Goal: Navigation & Orientation: Find specific page/section

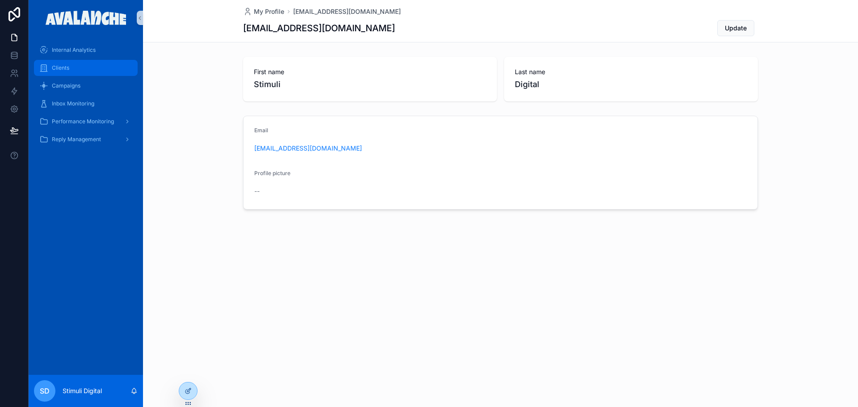
click at [61, 70] on span "Clients" at bounding box center [60, 67] width 17 height 7
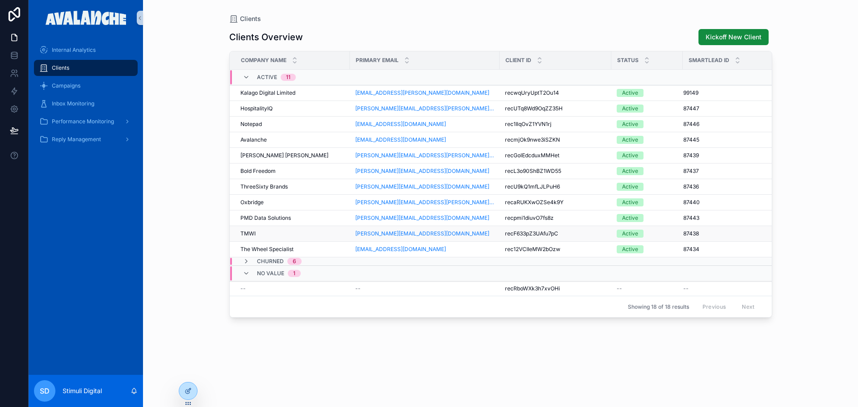
click at [262, 235] on div "TMWI TMWI" at bounding box center [292, 233] width 104 height 7
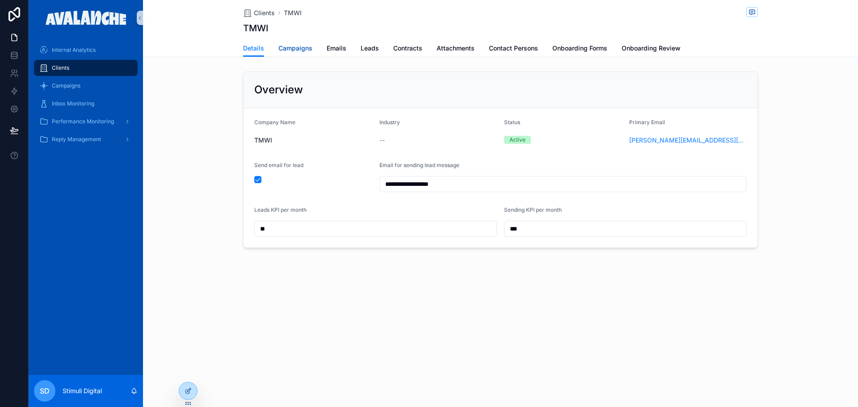
click at [298, 54] on link "Campaigns" at bounding box center [295, 49] width 34 height 18
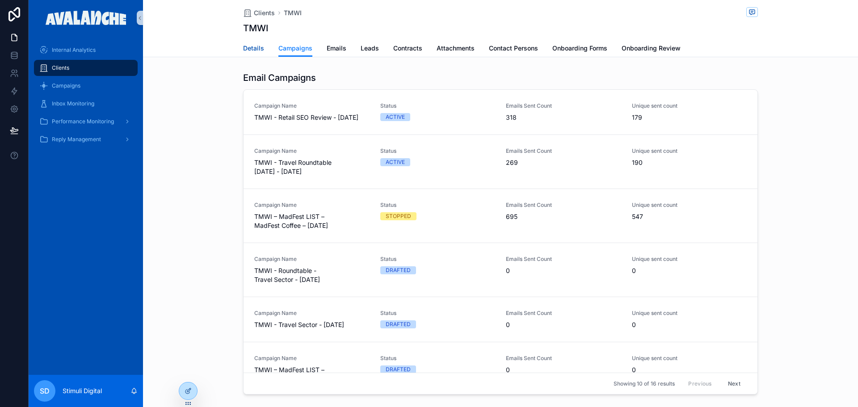
click at [248, 41] on link "Details" at bounding box center [253, 49] width 21 height 18
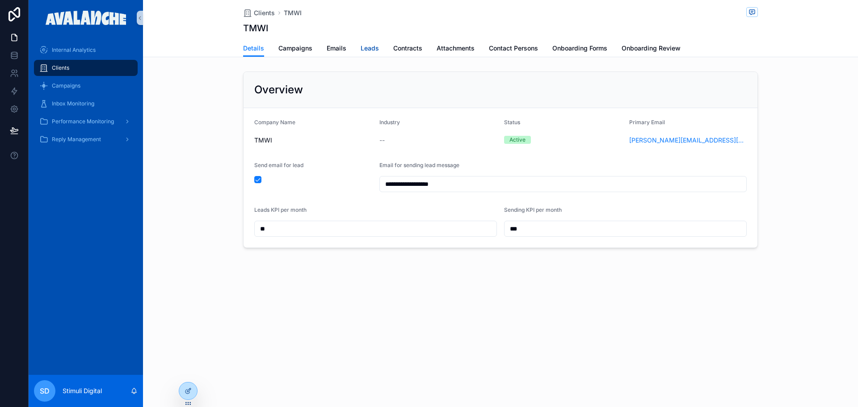
click at [366, 40] on link "Leads" at bounding box center [370, 49] width 18 height 18
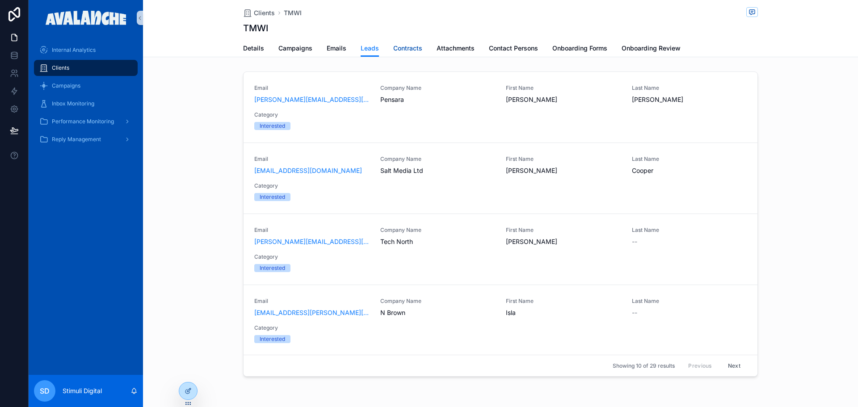
click at [415, 50] on span "Contracts" at bounding box center [407, 48] width 29 height 9
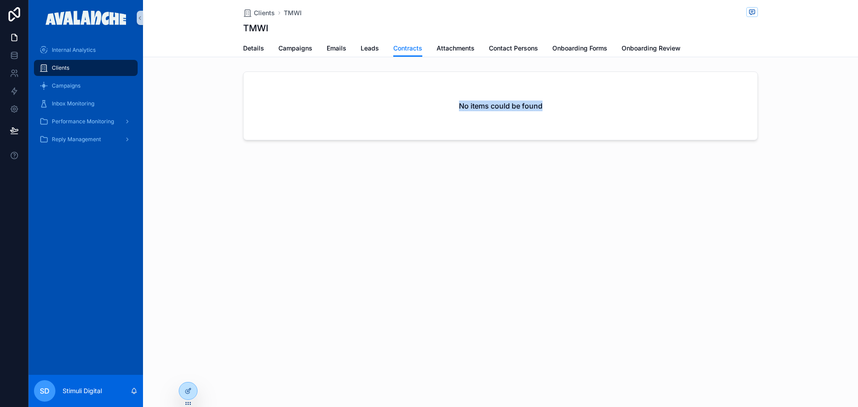
drag, startPoint x: 551, startPoint y: 109, endPoint x: 438, endPoint y: 107, distance: 113.5
click at [438, 107] on div "No items could be found" at bounding box center [501, 106] width 514 height 68
click at [454, 105] on div "No items could be found" at bounding box center [501, 106] width 514 height 68
drag, startPoint x: 455, startPoint y: 102, endPoint x: 586, endPoint y: 107, distance: 130.2
click at [586, 107] on div "No items could be found" at bounding box center [501, 106] width 514 height 68
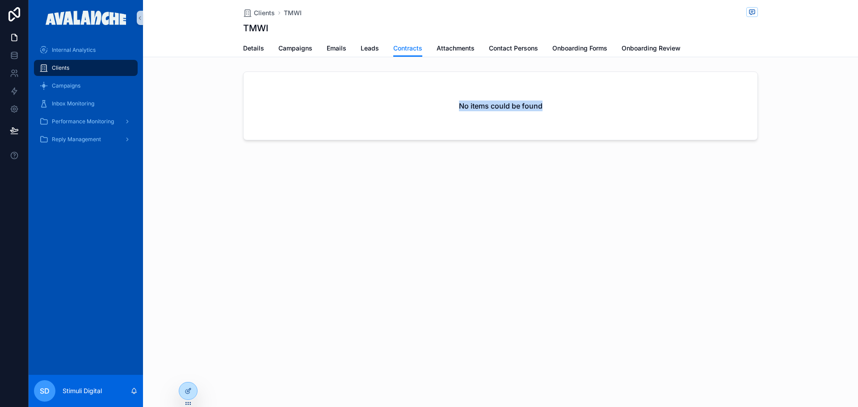
click at [586, 107] on div "No items could be found" at bounding box center [501, 106] width 514 height 68
click at [441, 48] on span "Attachments" at bounding box center [456, 48] width 38 height 9
click at [522, 50] on span "Contact Persons" at bounding box center [513, 48] width 49 height 9
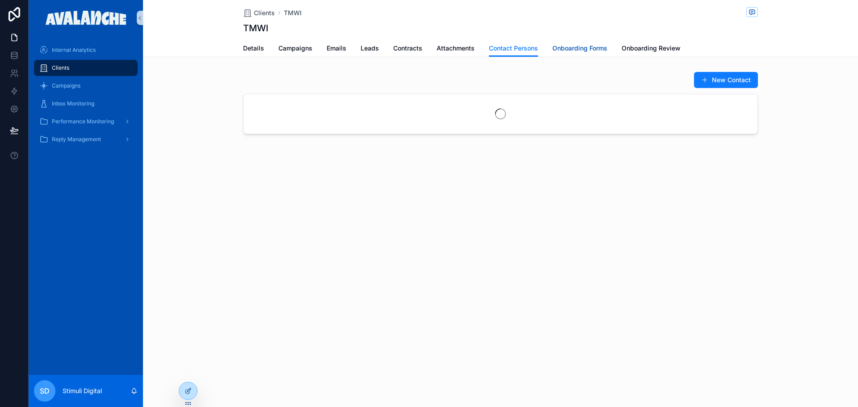
click at [576, 48] on span "Onboarding Forms" at bounding box center [579, 48] width 55 height 9
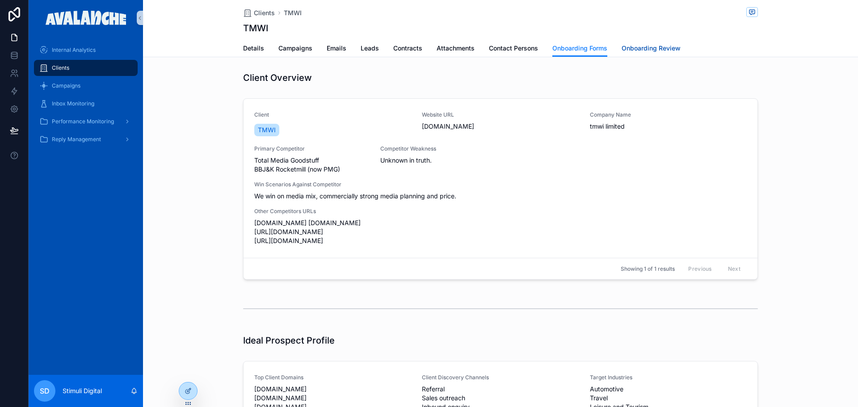
click at [636, 45] on span "Onboarding Review" at bounding box center [651, 48] width 59 height 9
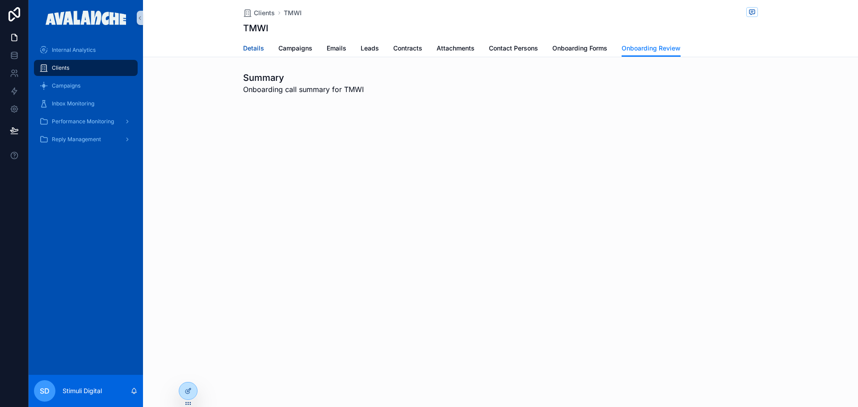
click at [253, 44] on span "Details" at bounding box center [253, 48] width 21 height 9
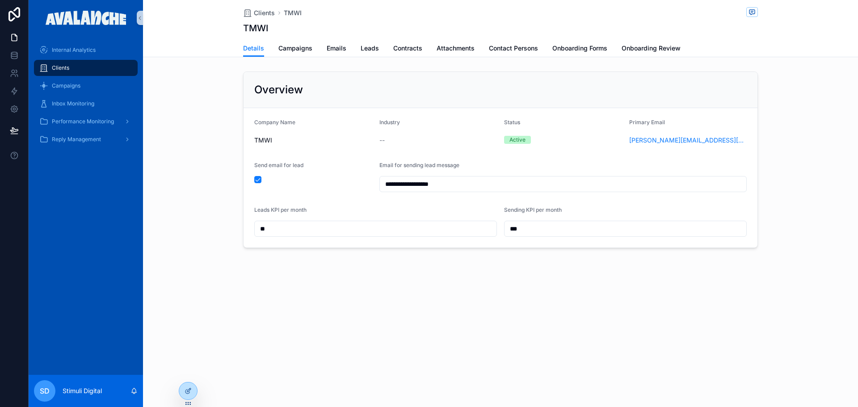
click at [277, 229] on input "**" at bounding box center [376, 229] width 242 height 13
click at [92, 141] on span "Reply Management" at bounding box center [76, 139] width 49 height 7
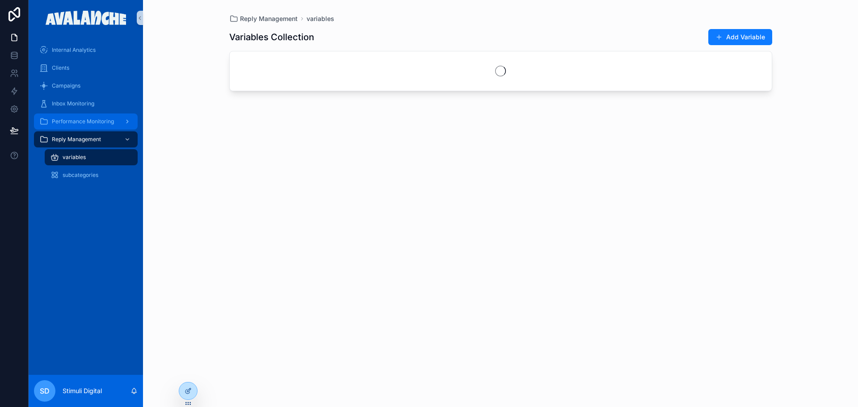
click at [86, 119] on span "Performance Monitoring" at bounding box center [83, 121] width 62 height 7
